Goal: Find specific page/section: Find specific page/section

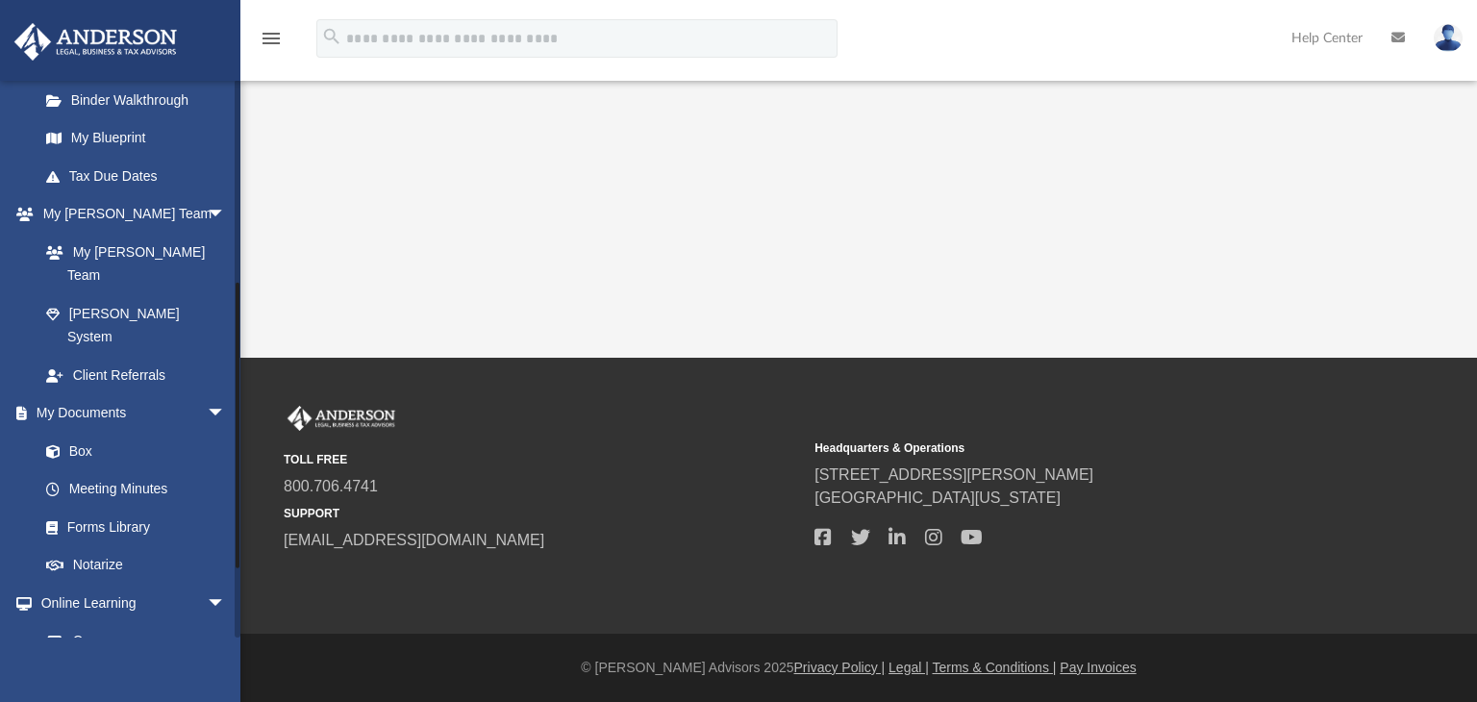
scroll to position [376, 0]
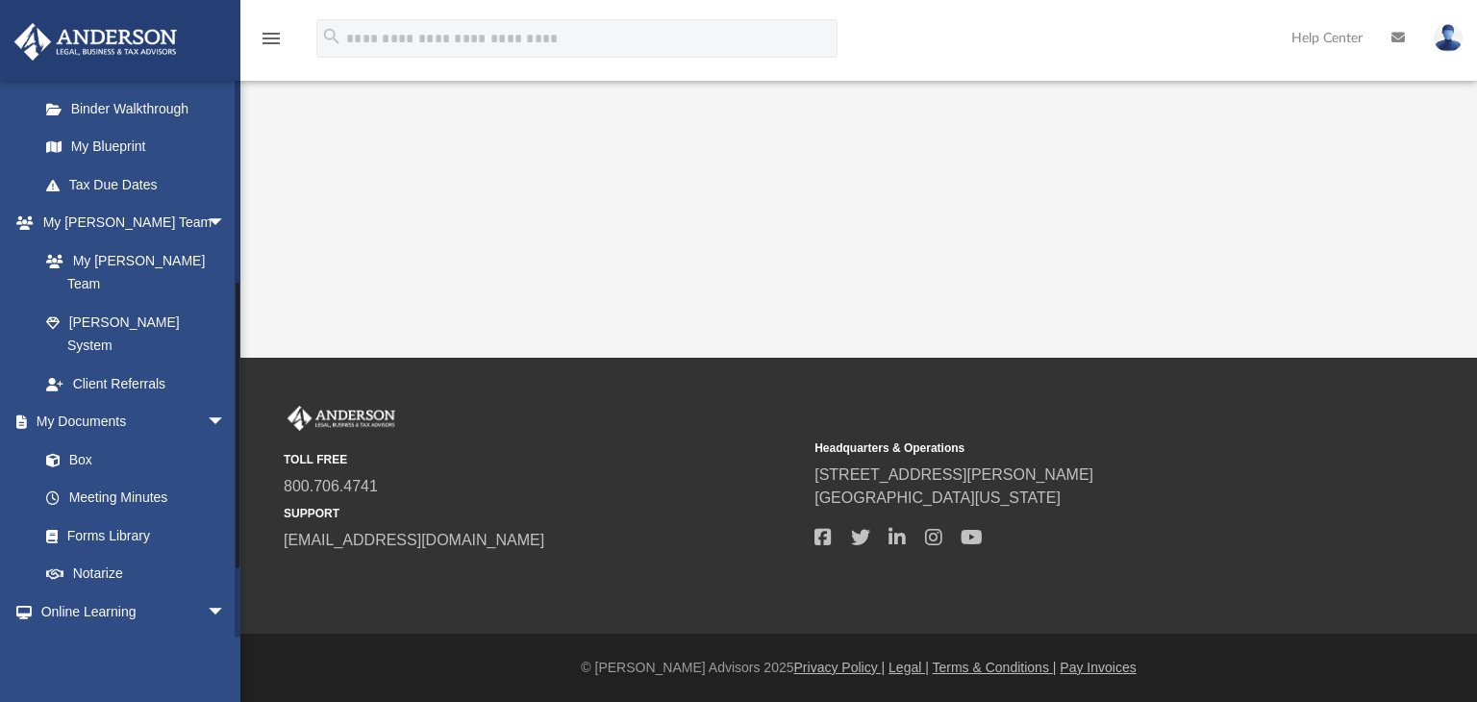
drag, startPoint x: 235, startPoint y: 303, endPoint x: 250, endPoint y: 501, distance: 198.7
click at [250, 501] on div "menu search Site Menu add bob.apples@andersonadvisors.com My Profile Reset Pass…" at bounding box center [738, 351] width 1477 height 702
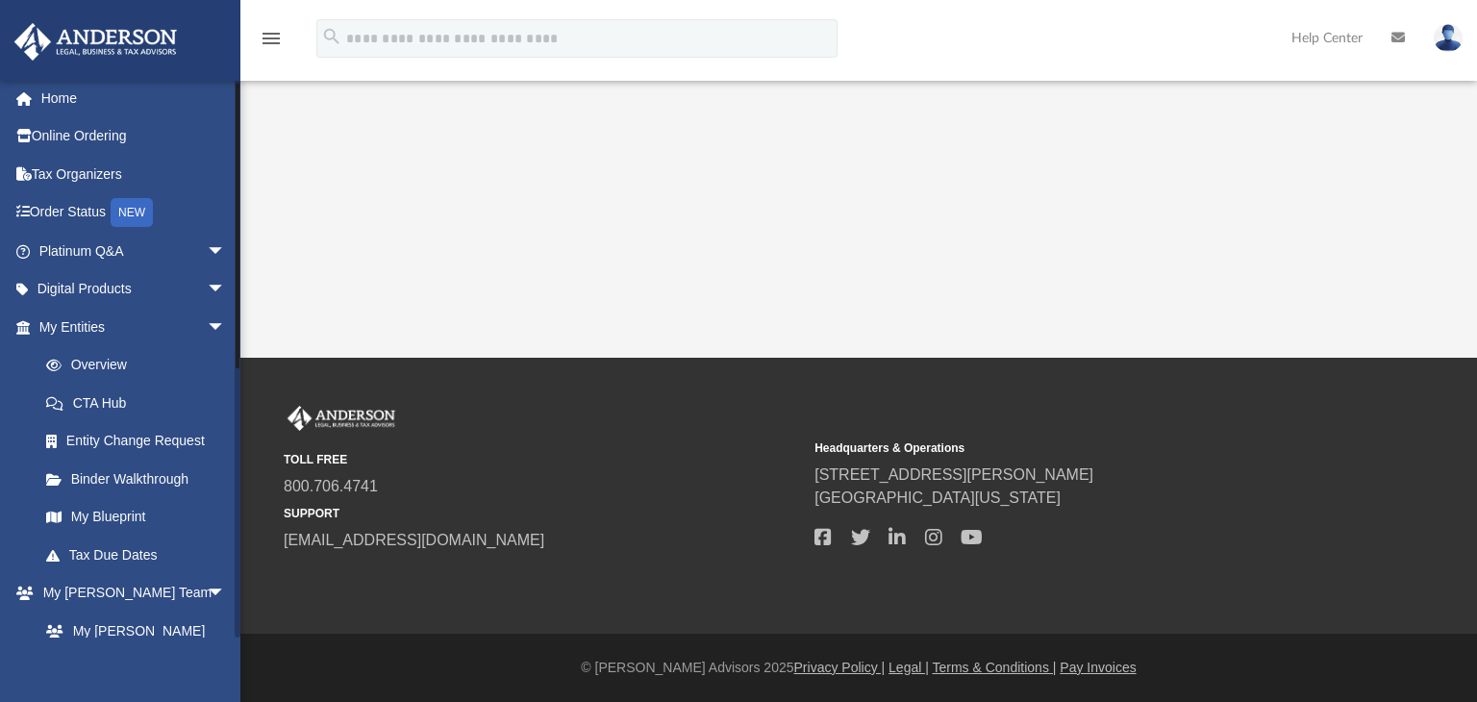
scroll to position [0, 0]
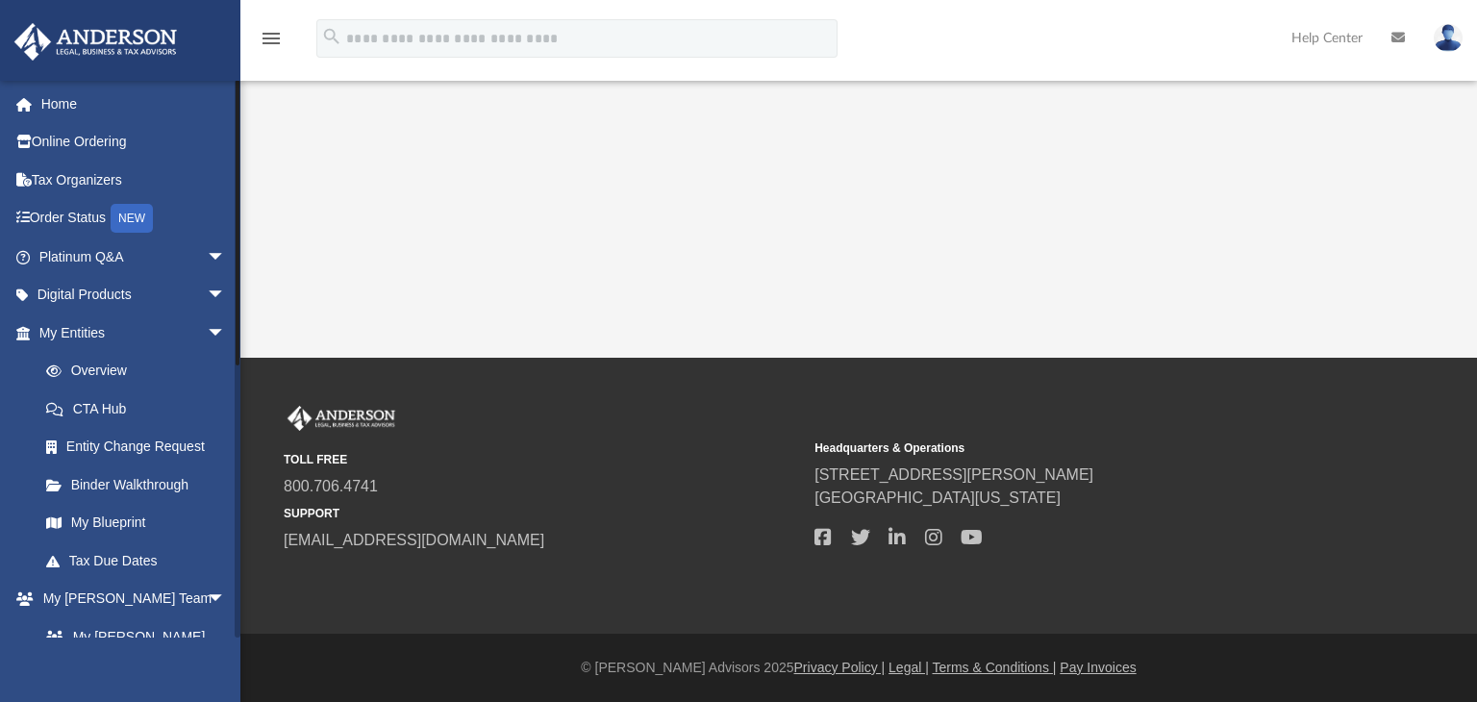
drag, startPoint x: 236, startPoint y: 503, endPoint x: 236, endPoint y: 297, distance: 205.8
click at [236, 297] on div at bounding box center [238, 223] width 4 height 286
click at [207, 251] on span "arrow_drop_down" at bounding box center [226, 257] width 38 height 39
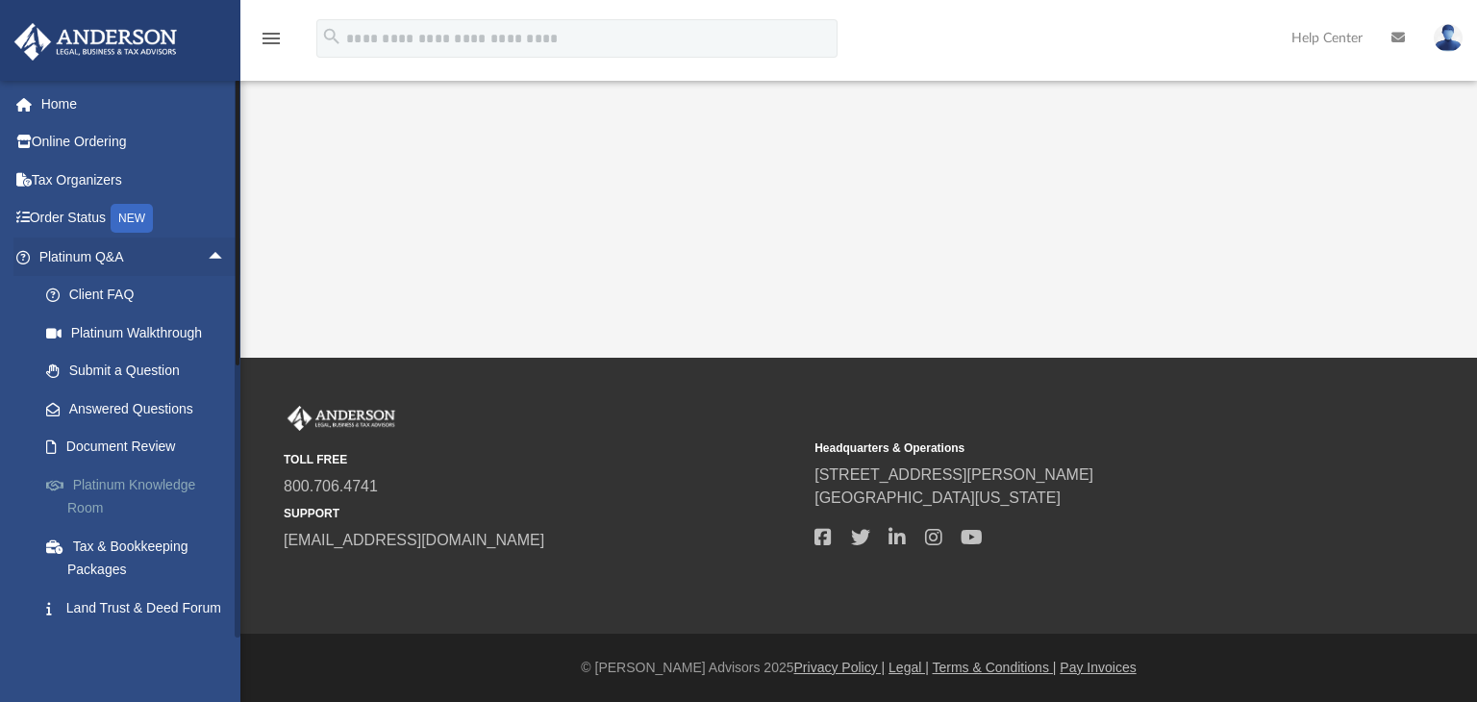
click at [118, 487] on link "Platinum Knowledge Room" at bounding box center [141, 496] width 228 height 62
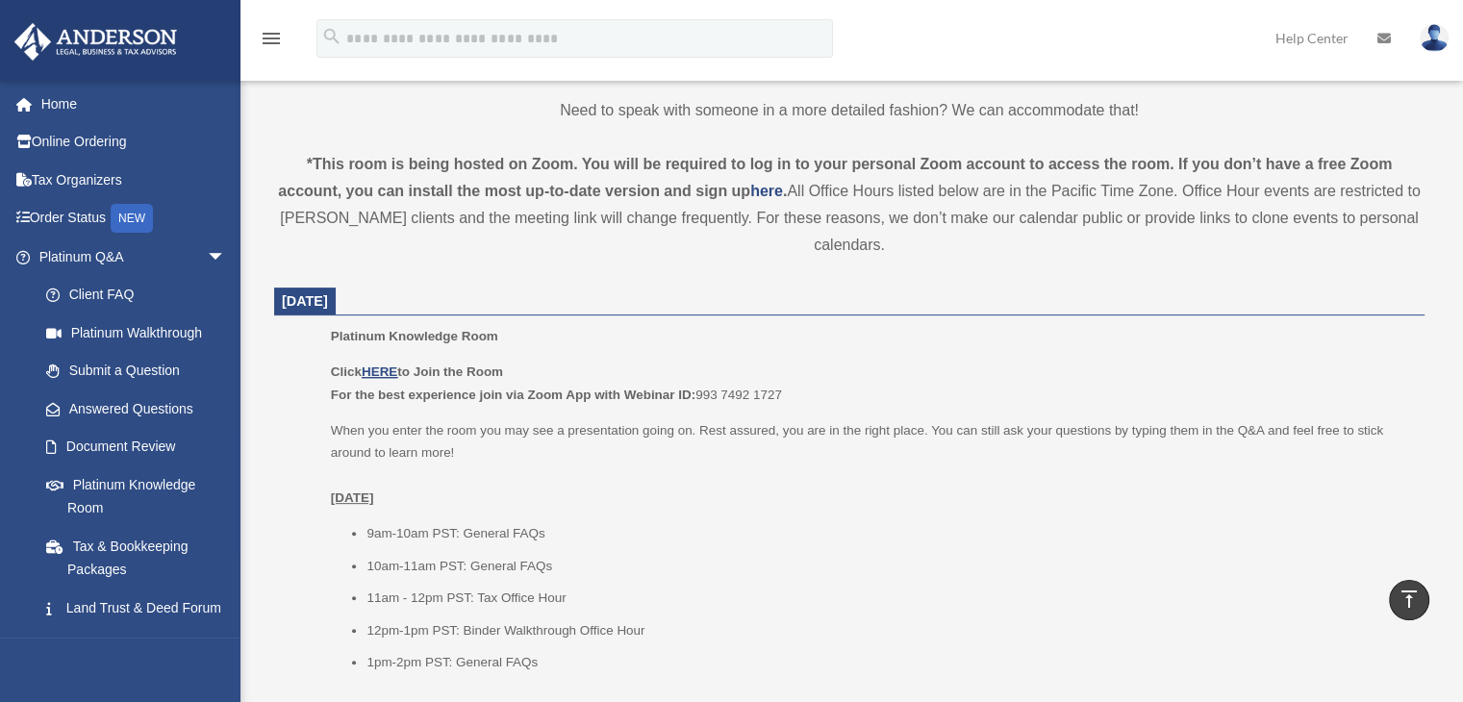
scroll to position [583, 0]
click at [383, 369] on u "HERE" at bounding box center [380, 368] width 36 height 14
